Goal: Task Accomplishment & Management: Use online tool/utility

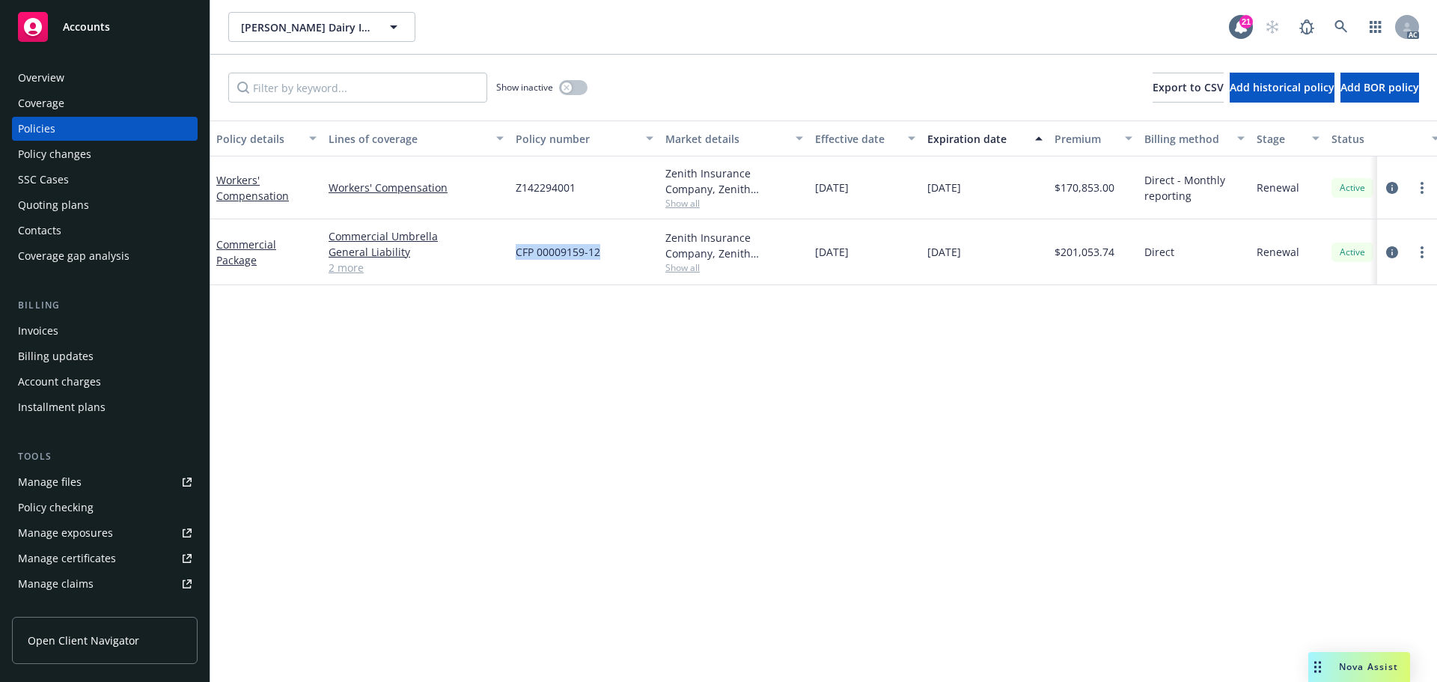
click at [1366, 662] on span "Nova Assist" at bounding box center [1368, 666] width 59 height 13
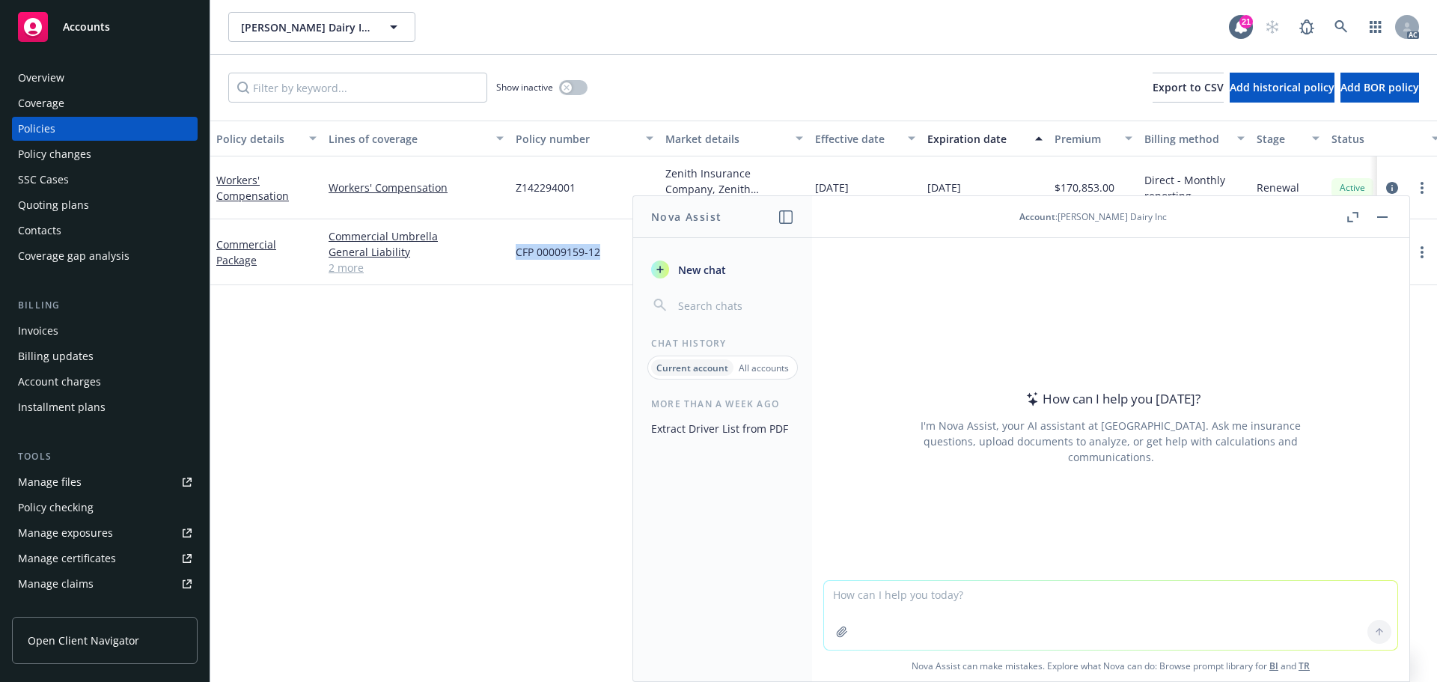
click at [708, 431] on button "Extract Driver List from PDF" at bounding box center [722, 428] width 155 height 25
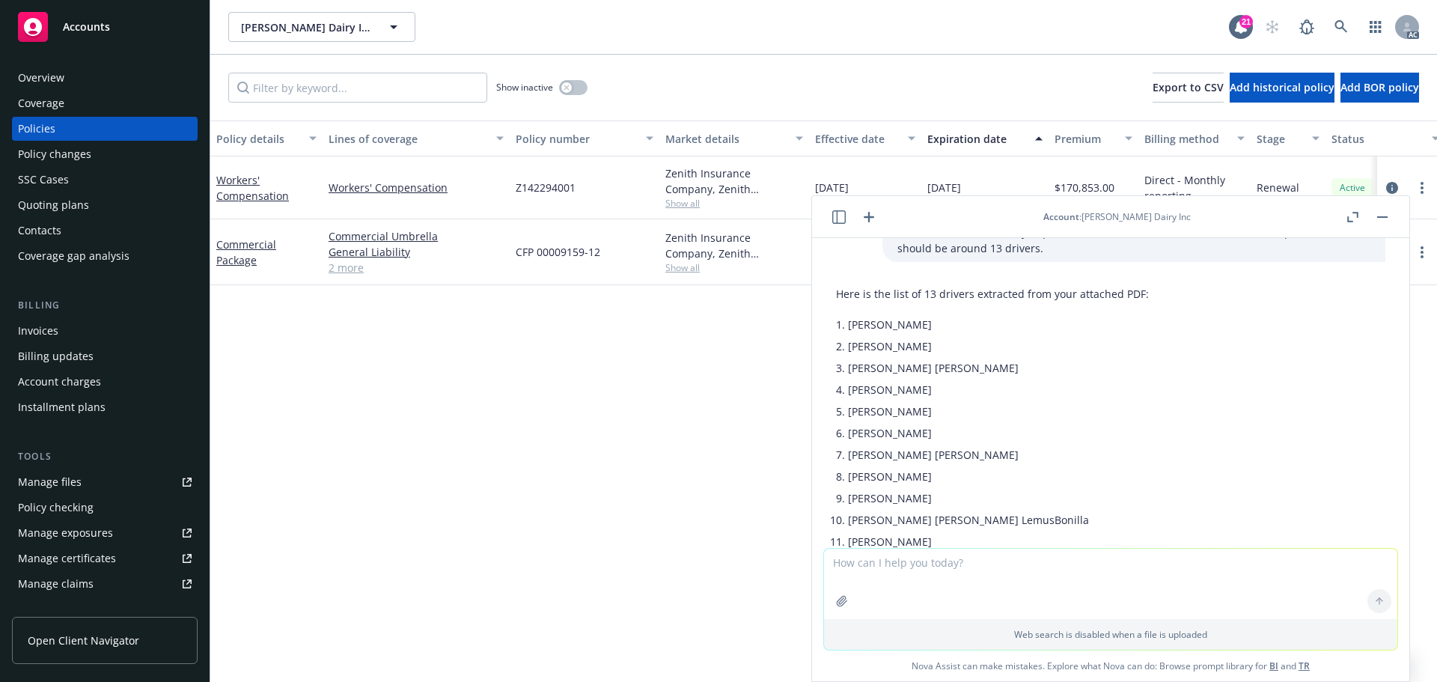
scroll to position [150, 0]
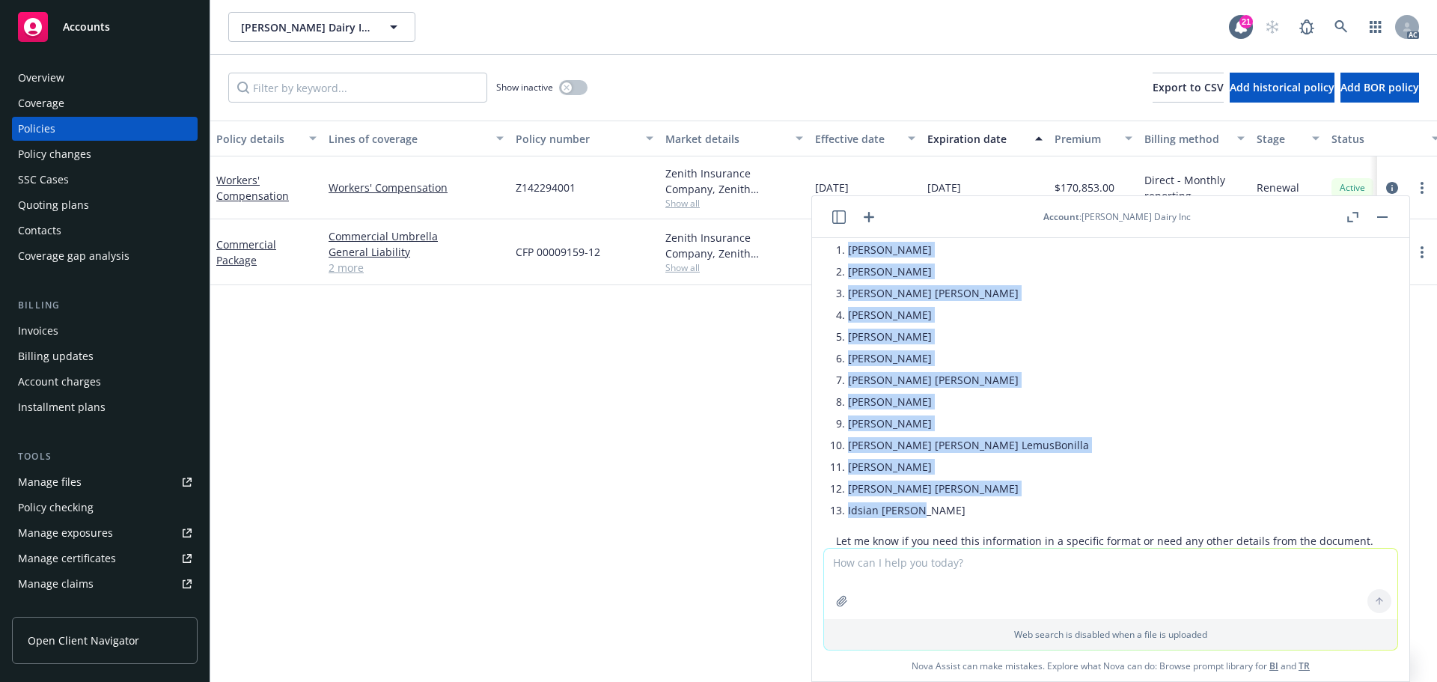
drag, startPoint x: 849, startPoint y: 249, endPoint x: 967, endPoint y: 501, distance: 277.9
click at [967, 501] on ul "[PERSON_NAME] [PERSON_NAME] [PERSON_NAME] [PERSON_NAME] [PERSON_NAME] [PERSON_N…" at bounding box center [1110, 380] width 525 height 282
copy ul "[PERSON_NAME] [PERSON_NAME] [PERSON_NAME] [PERSON_NAME] [PERSON_NAME] [PERSON_N…"
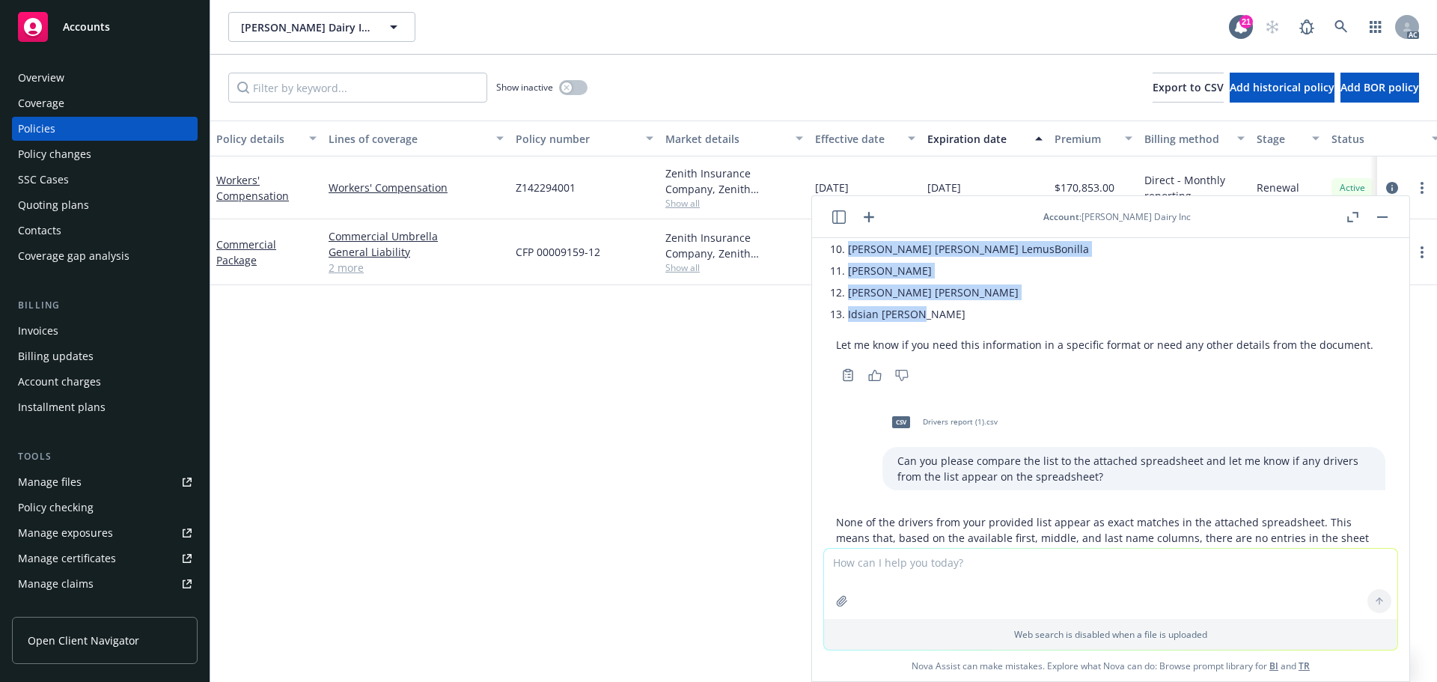
scroll to position [413, 0]
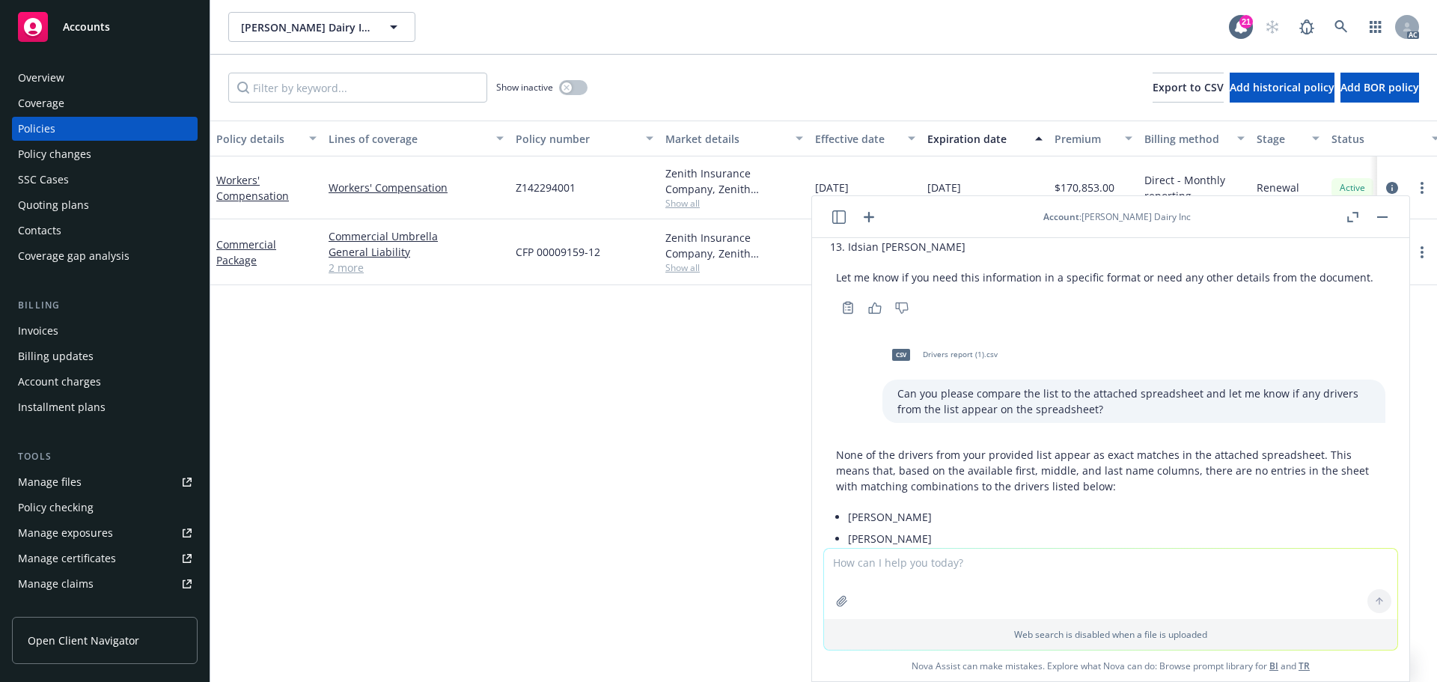
click at [923, 359] on span "Drivers report (1).csv" at bounding box center [960, 355] width 75 height 10
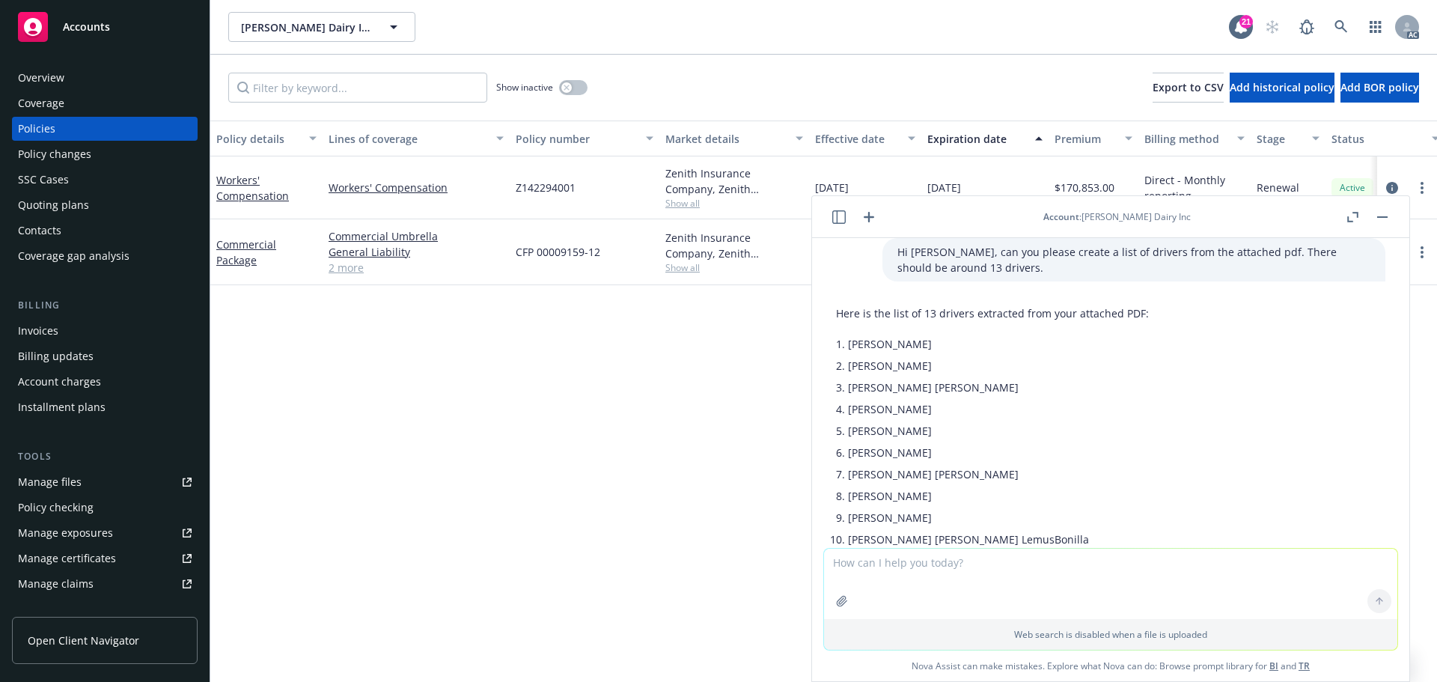
scroll to position [0, 0]
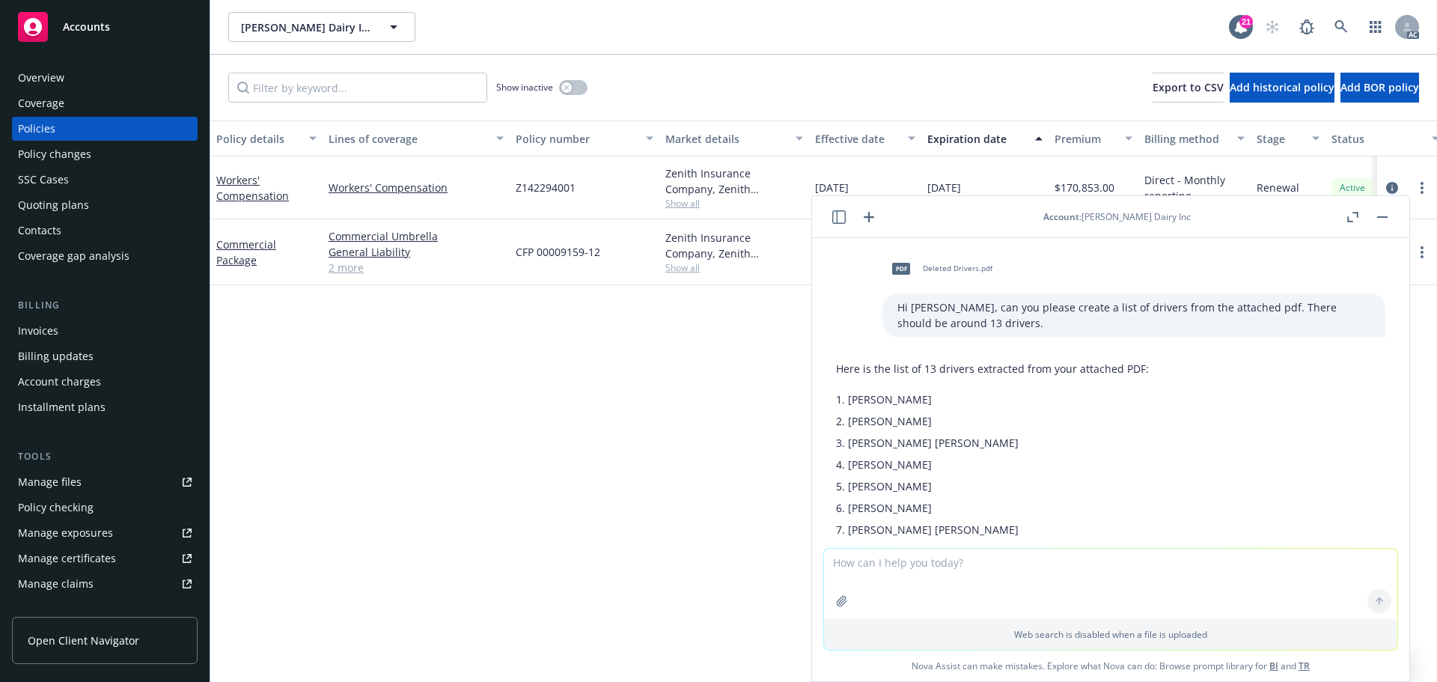
click at [923, 270] on span "Deleted Drivers.pdf" at bounding box center [958, 268] width 70 height 10
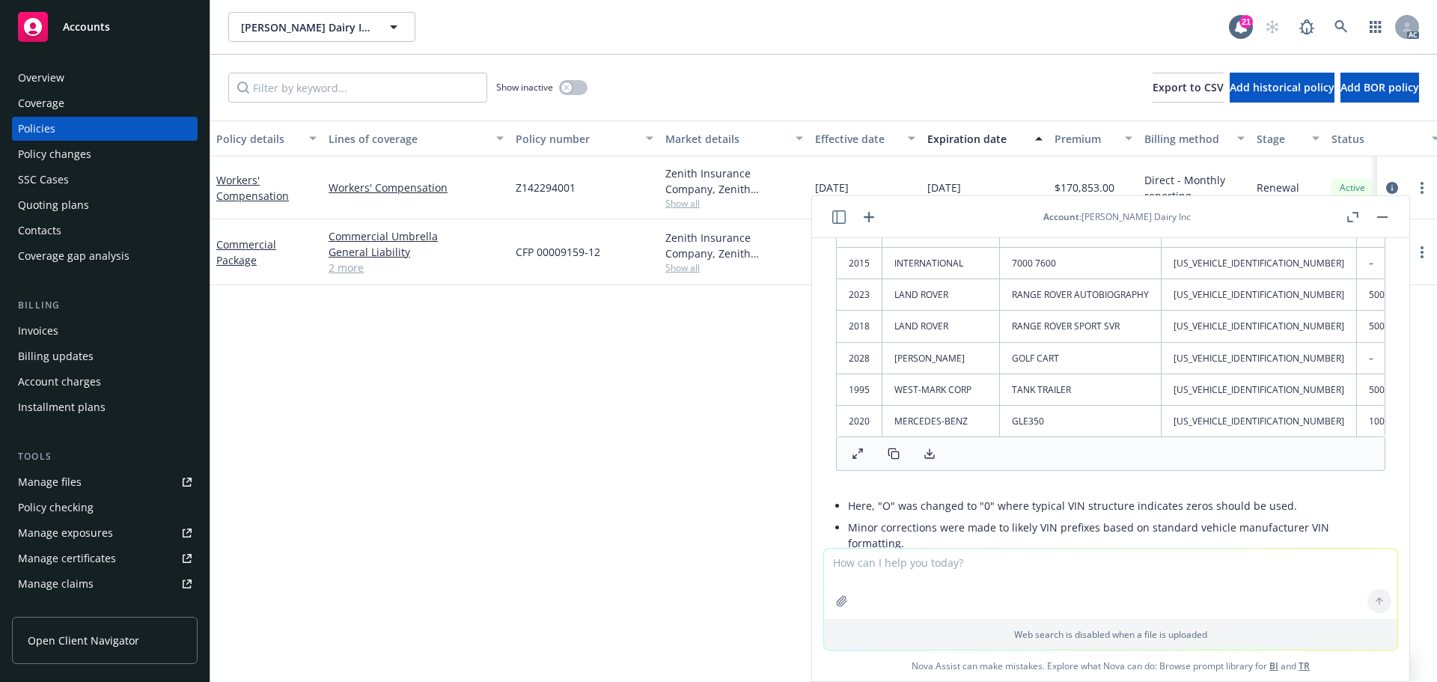
scroll to position [3258, 0]
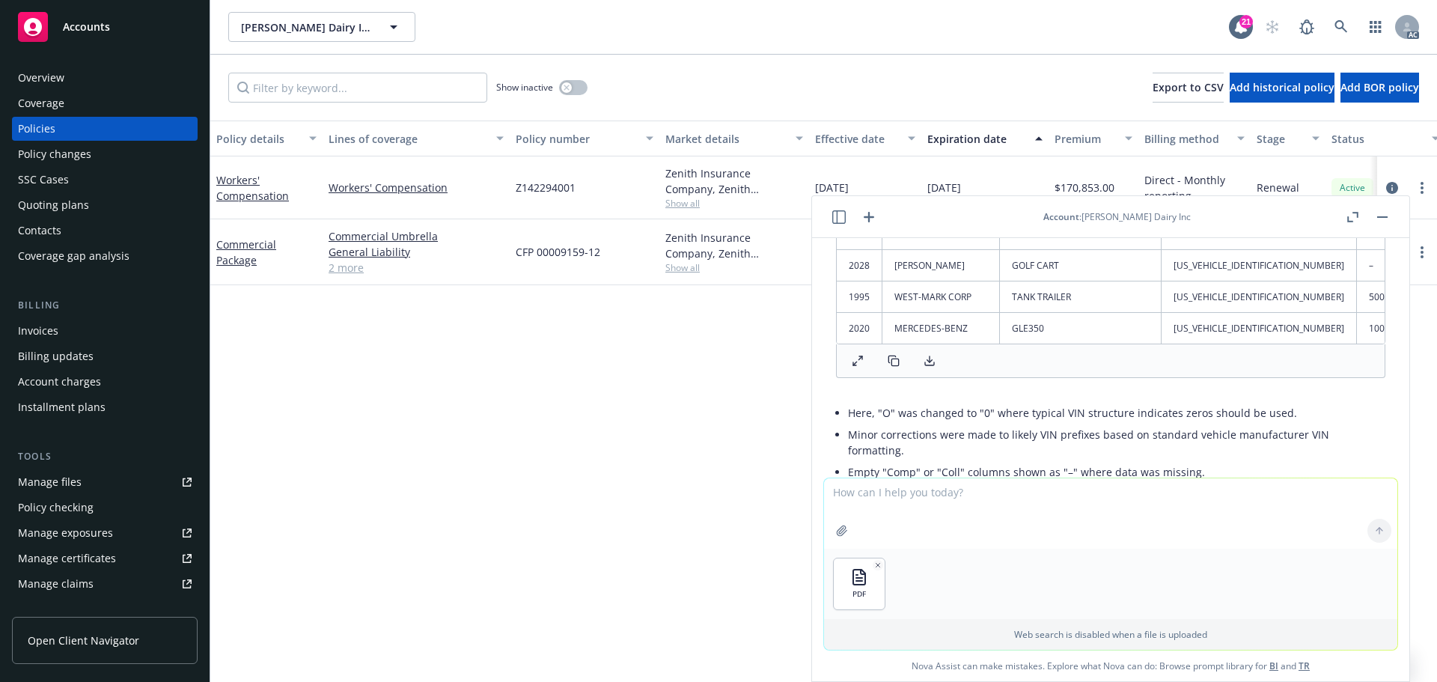
click at [884, 496] on textarea at bounding box center [1110, 513] width 573 height 70
click at [1314, 491] on textarea "Hi Nova, can you please generate a list of drivers from page 5 of the attached?…" at bounding box center [1110, 513] width 573 height 70
type textarea "Hi Nova, can you please generate a list of drivers from page 5 of the attached?…"
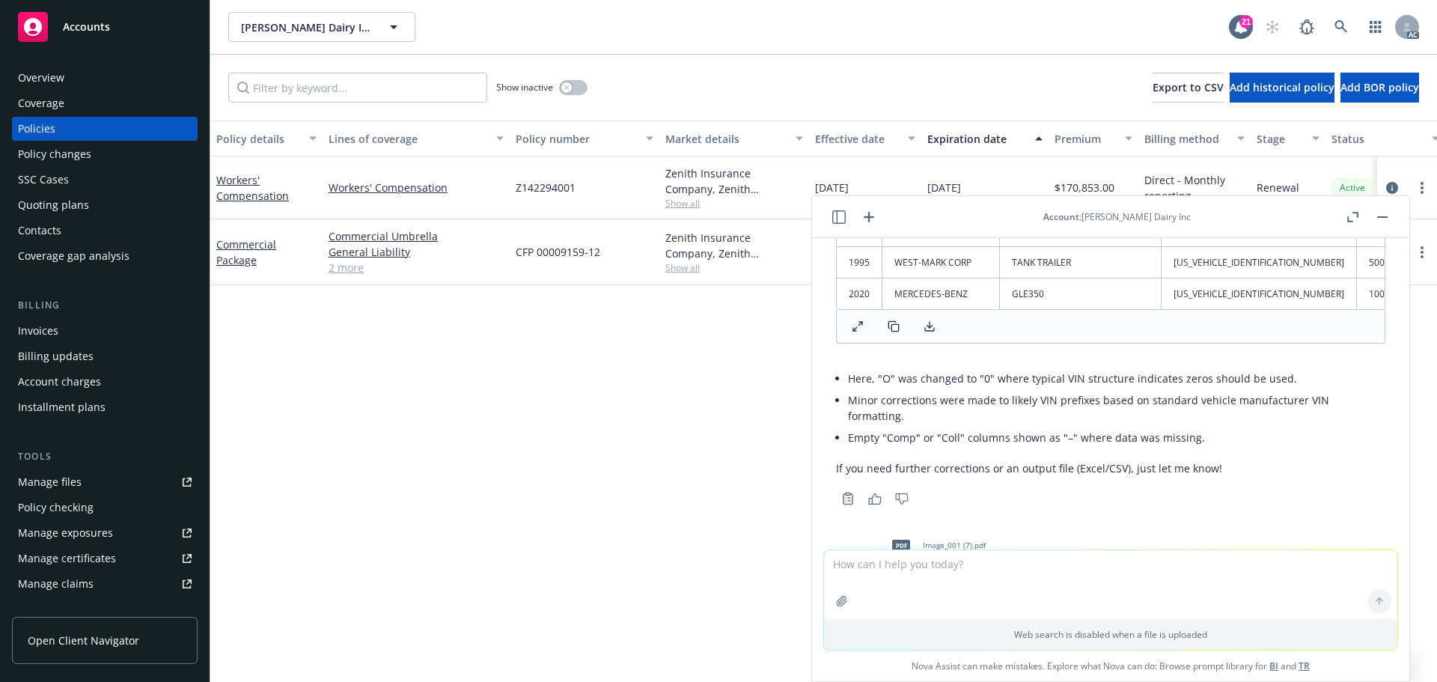
scroll to position [3406, 0]
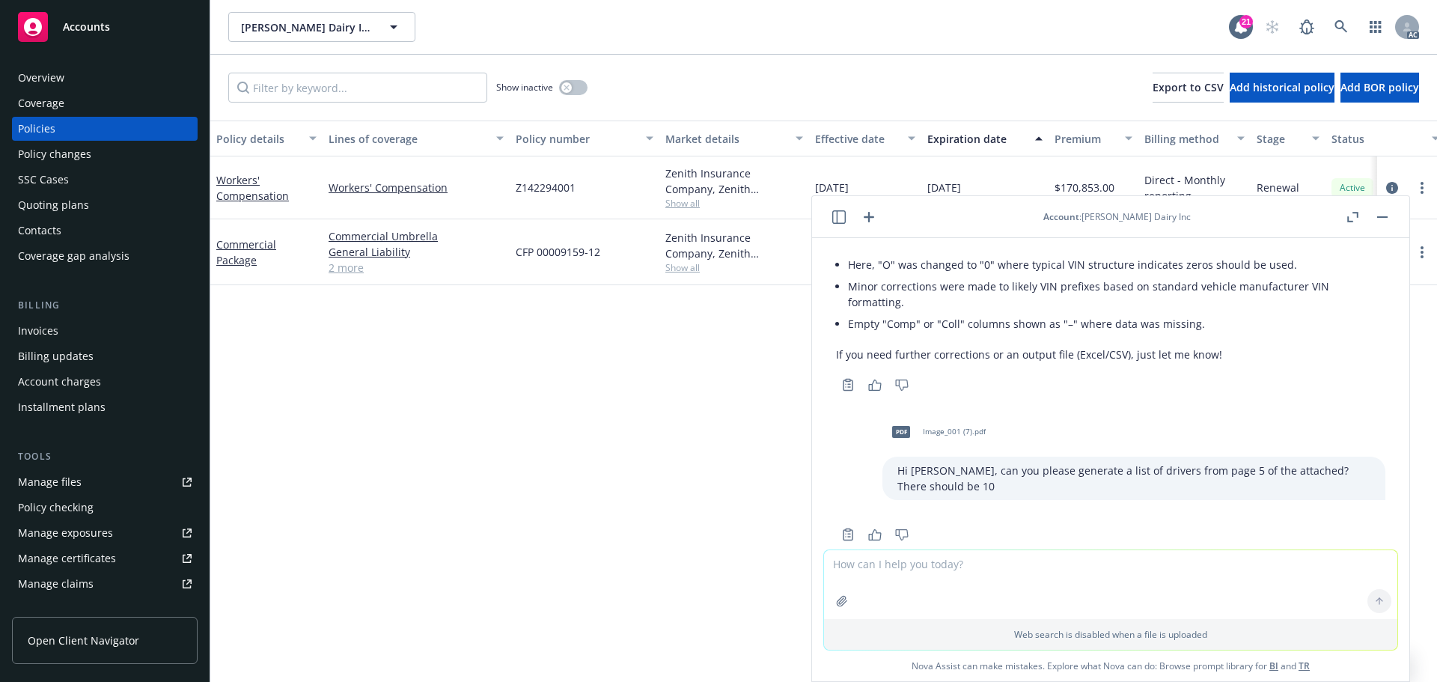
click at [1161, 463] on div "Hi Nova, can you please generate a list of drivers from page 5 of the attached?…" at bounding box center [1134, 478] width 503 height 43
click at [907, 575] on textarea at bounding box center [1110, 584] width 573 height 69
click at [923, 427] on span "Image_001 (7).pdf" at bounding box center [954, 432] width 63 height 10
click at [1188, 463] on p "Hi Nova, can you please generate a list of drivers from page 5 of the attached?…" at bounding box center [1134, 478] width 473 height 31
click at [1352, 216] on icon "button" at bounding box center [1352, 217] width 11 height 10
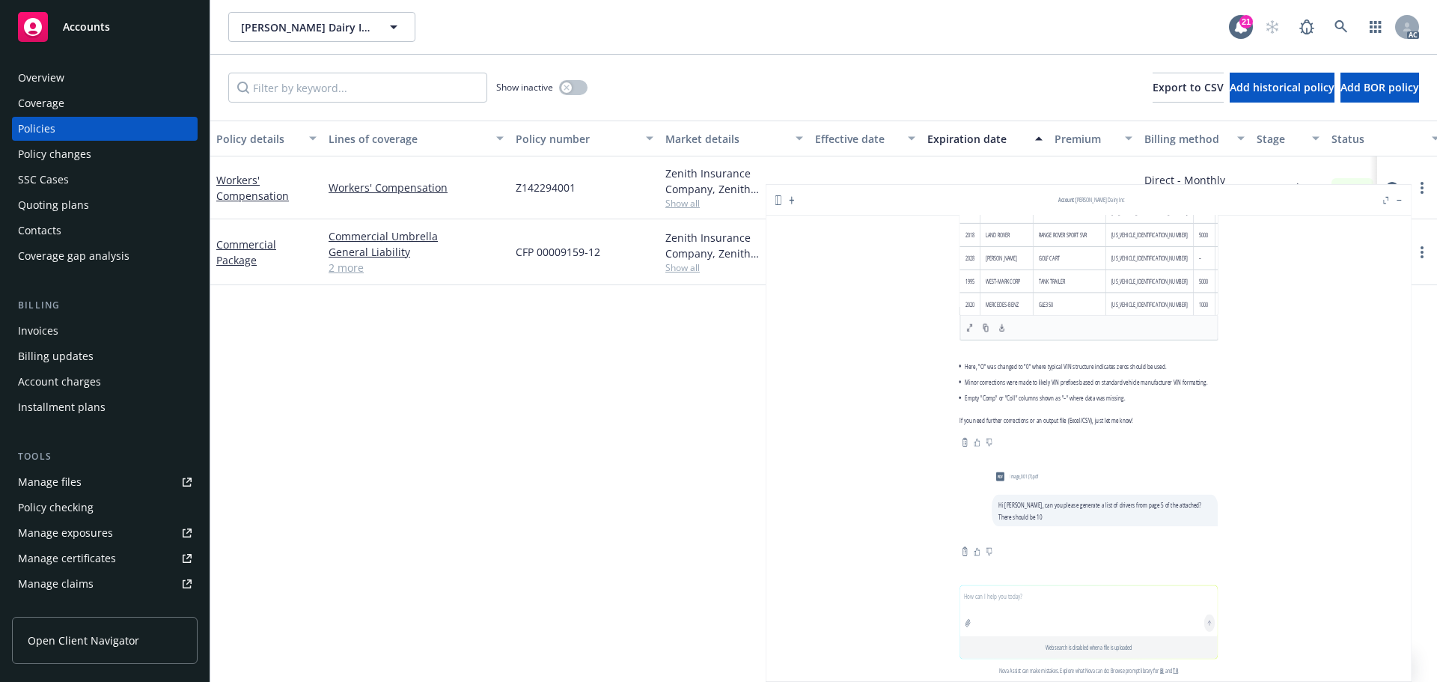
scroll to position [3195, 0]
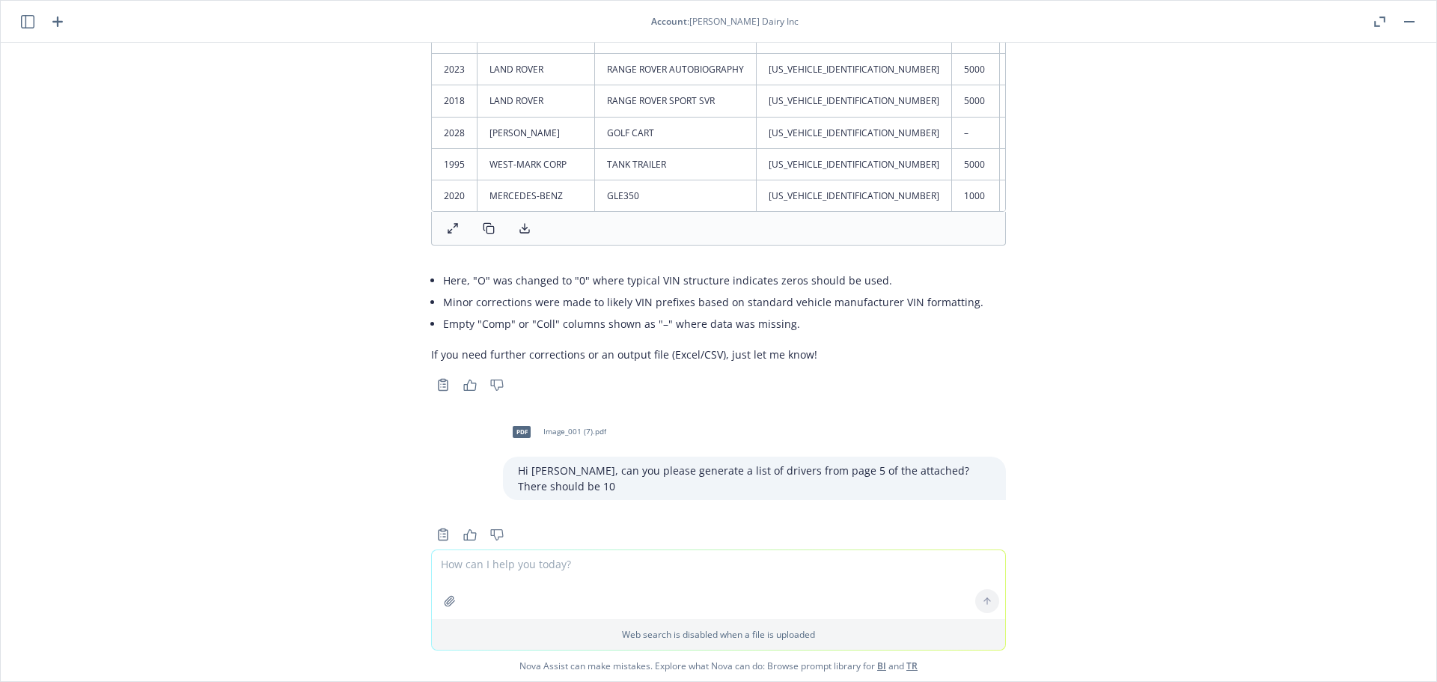
click at [1373, 24] on button "button" at bounding box center [1380, 22] width 18 height 18
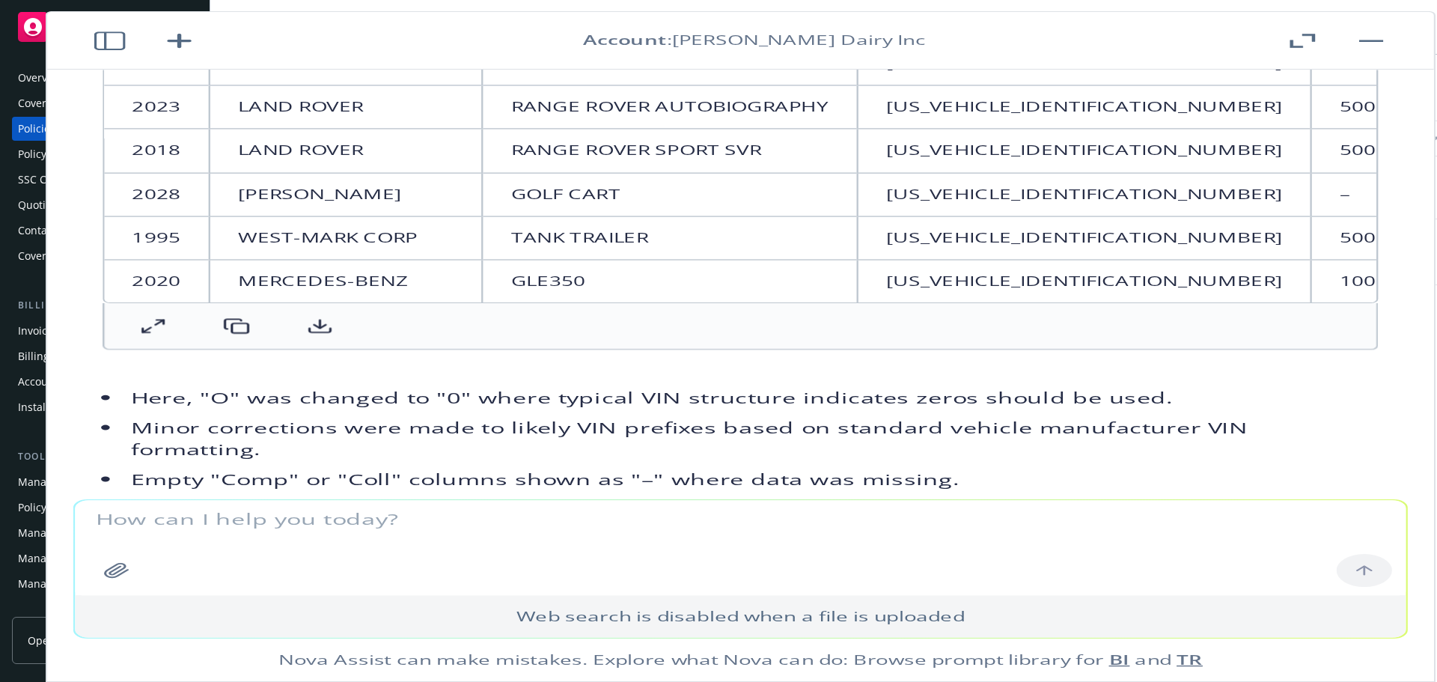
scroll to position [3406, 0]
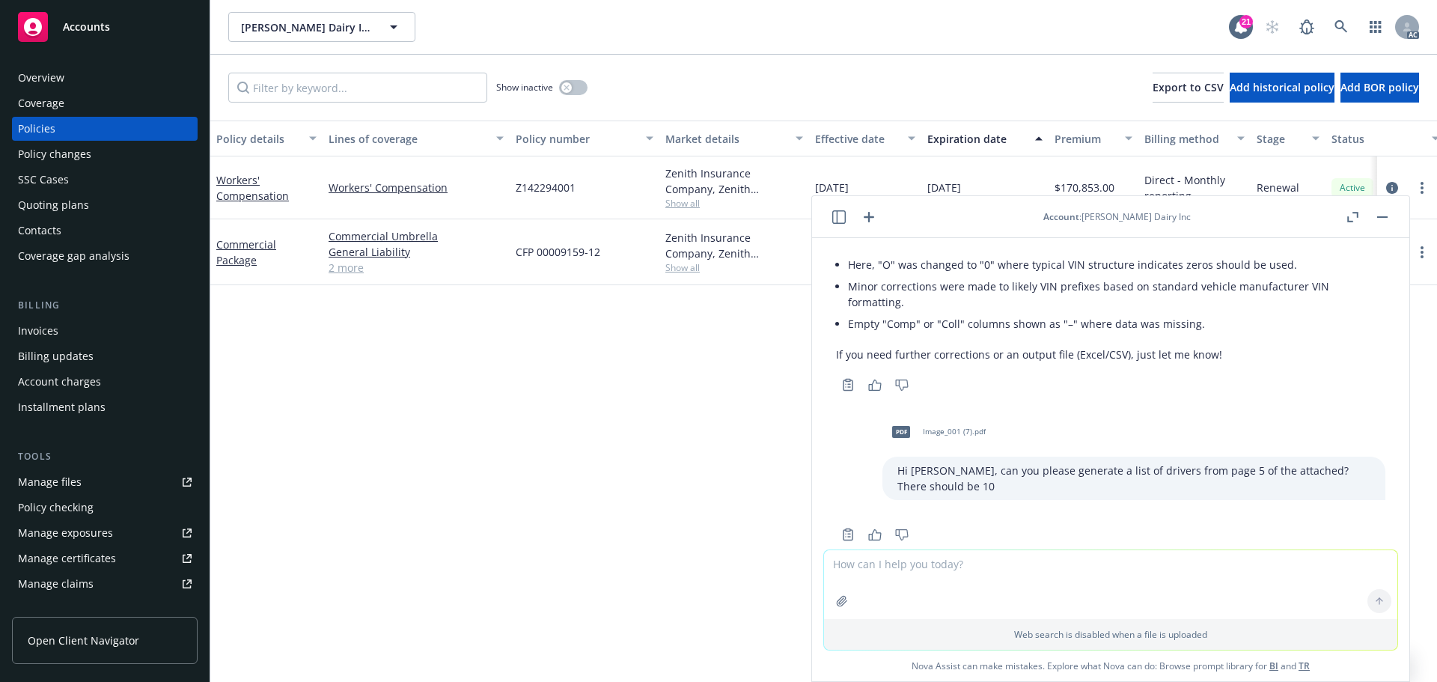
click at [939, 562] on textarea at bounding box center [1110, 584] width 573 height 69
type textarea "Hi Nova are you generating a list of drivers?"
click at [1375, 596] on icon at bounding box center [1379, 601] width 10 height 10
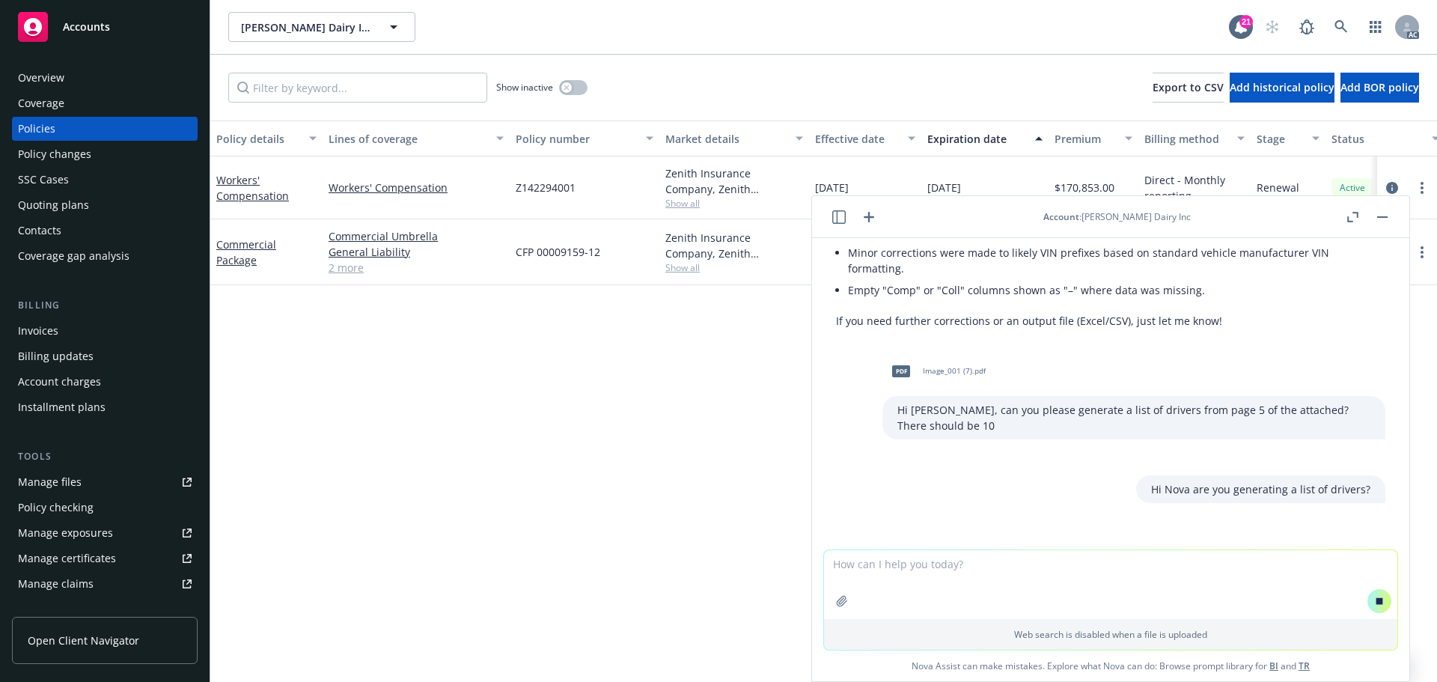
scroll to position [3497, 0]
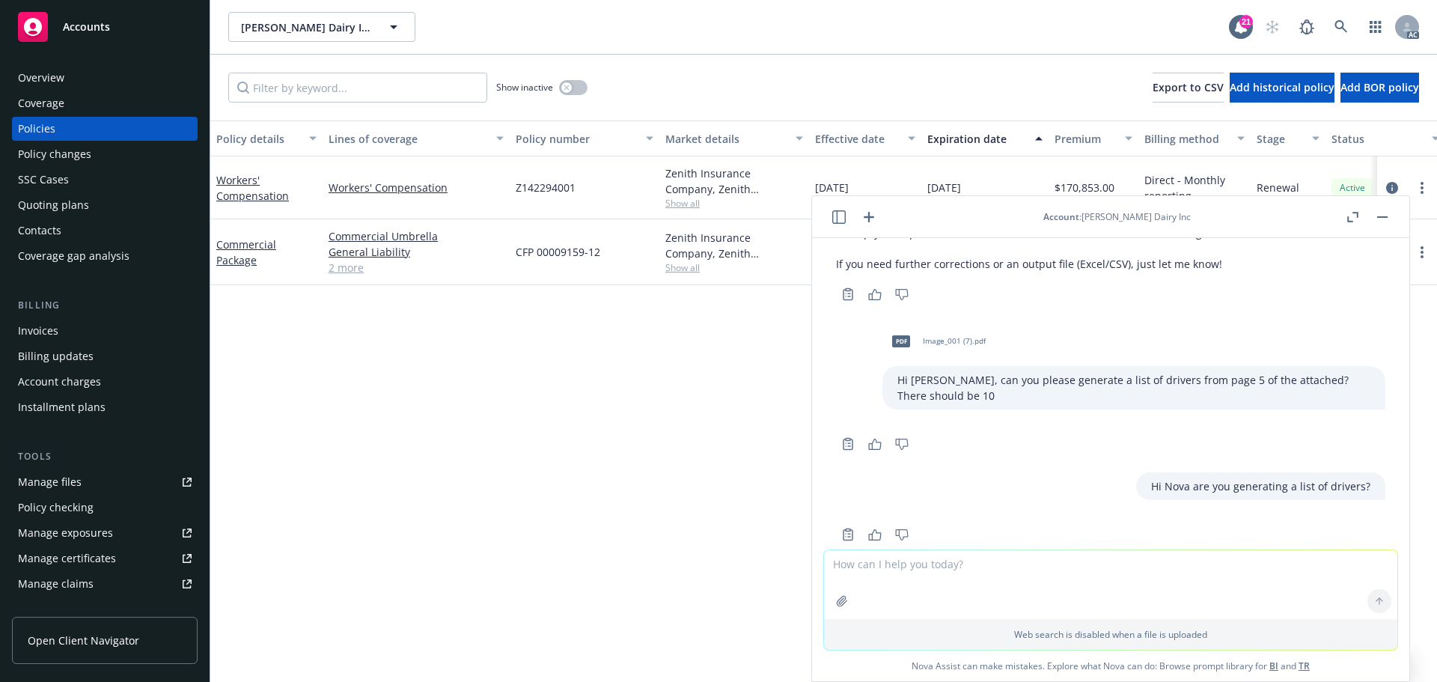
click at [870, 218] on icon "button" at bounding box center [869, 217] width 10 height 10
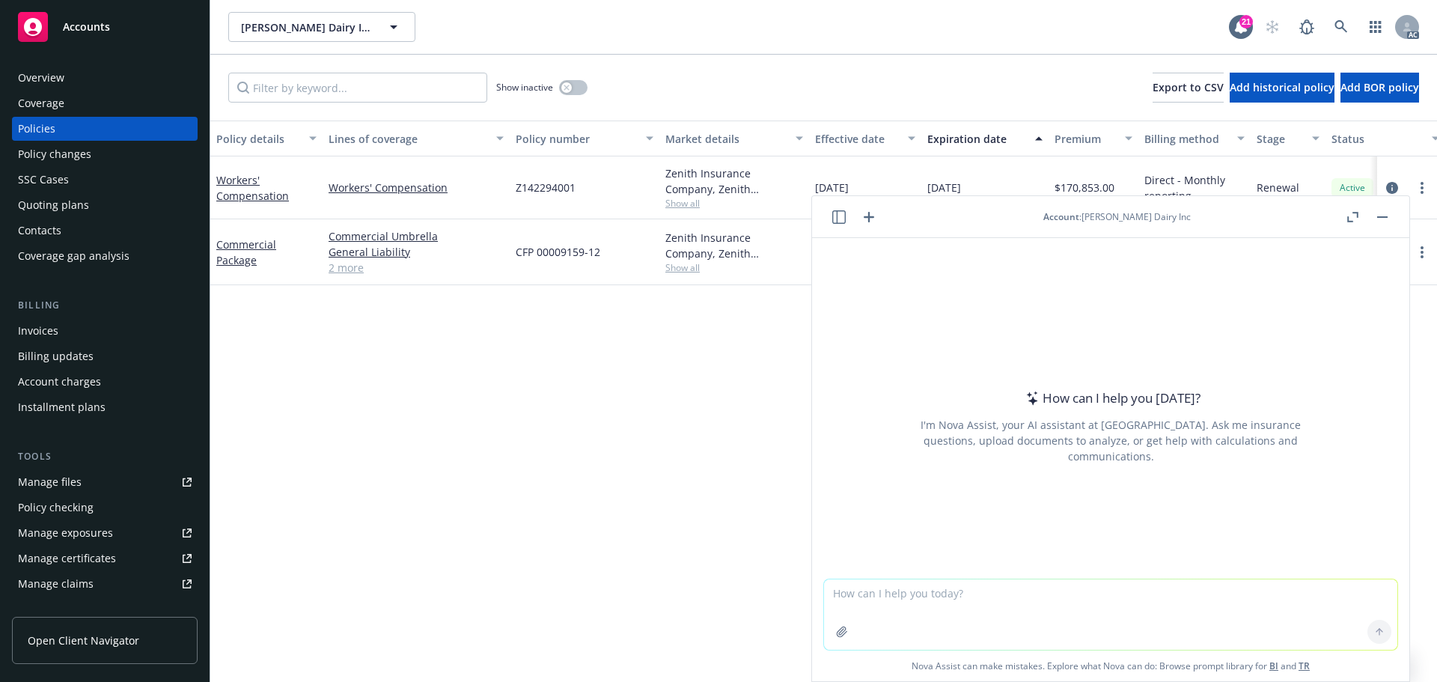
click at [927, 609] on textarea at bounding box center [1110, 614] width 573 height 70
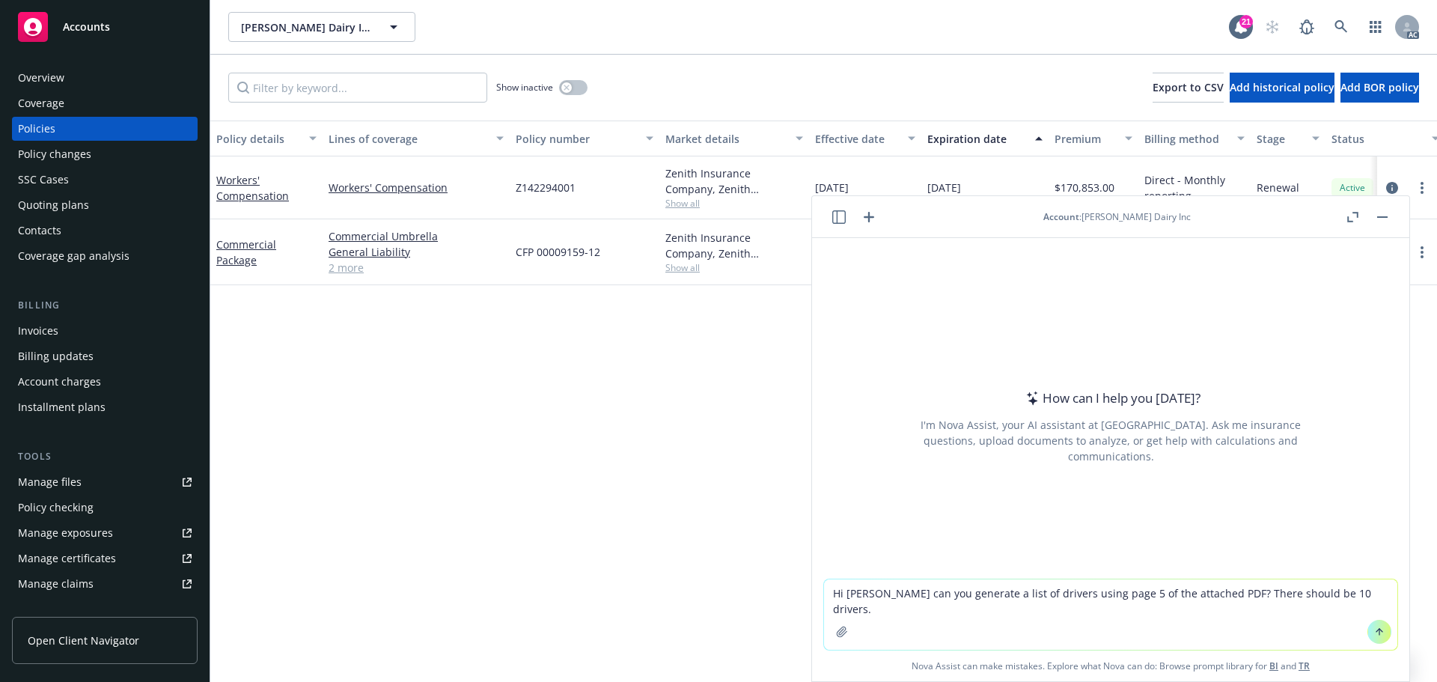
type textarea "Hi Nova can you generate a list of drivers using page 5 of the attached PDF? Th…"
click at [840, 633] on icon "button" at bounding box center [842, 632] width 10 height 10
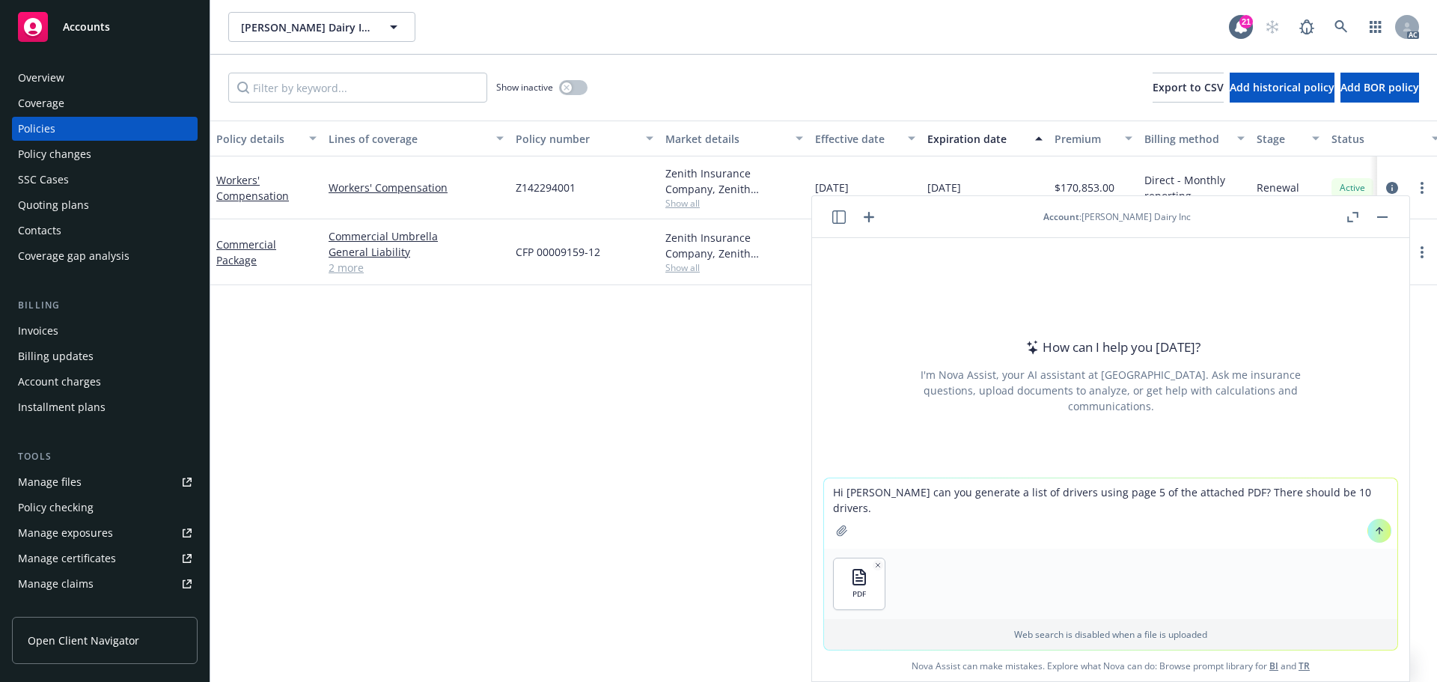
click at [1374, 528] on icon at bounding box center [1379, 530] width 10 height 10
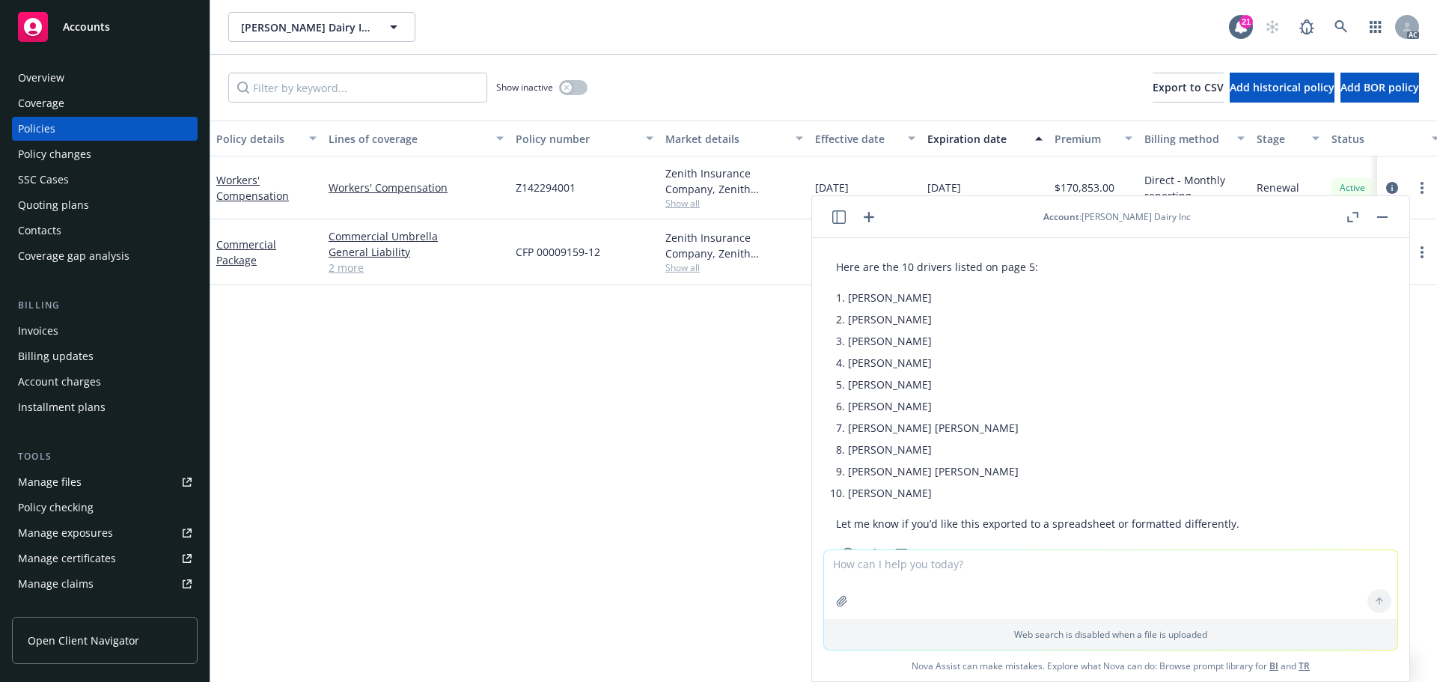
scroll to position [75, 0]
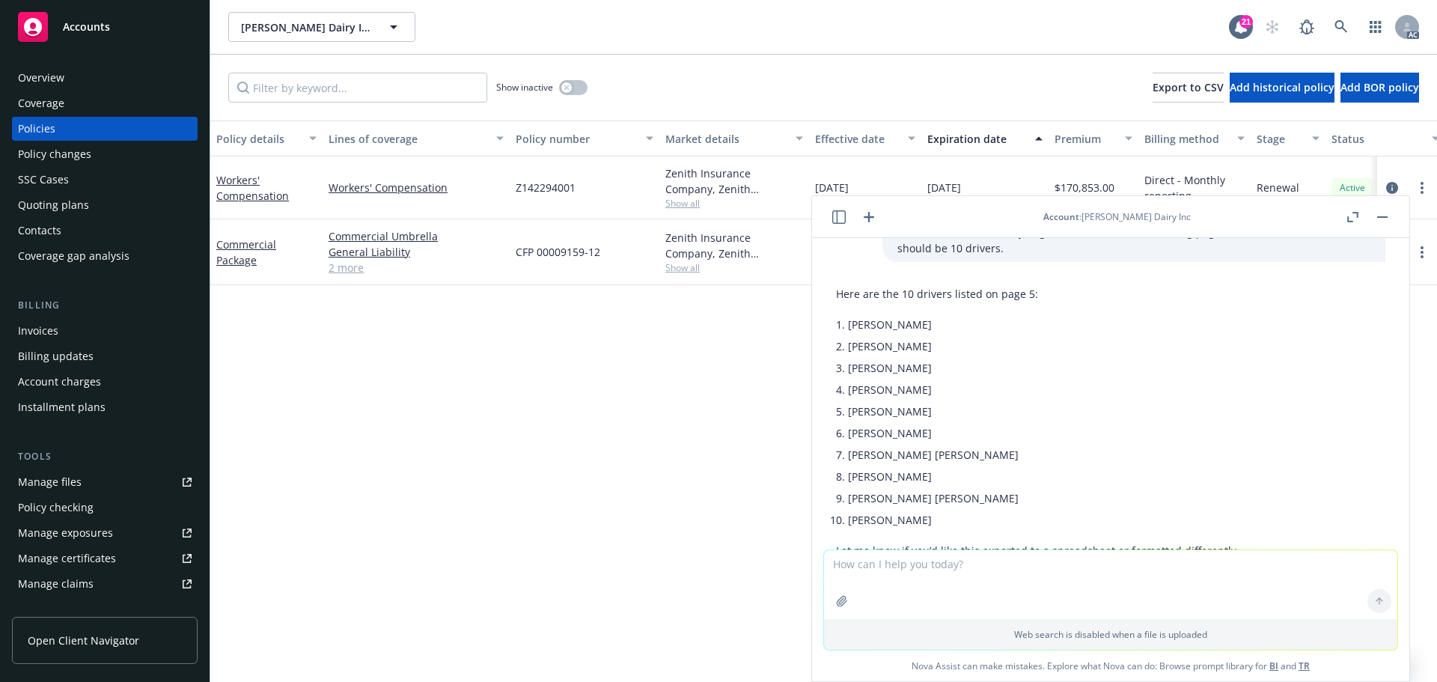
drag, startPoint x: 835, startPoint y: 324, endPoint x: 985, endPoint y: 519, distance: 245.5
click at [985, 519] on div "Here are the 10 drivers listed on page 5: Jaime V Gonzales Francisca Gonzalez J…" at bounding box center [1110, 435] width 573 height 311
copy ul "Jaime V Gonzales Francisca Gonzalez Jose Fregoso Fernando Gonzalez Clemente Yob…"
